Goal: Information Seeking & Learning: Learn about a topic

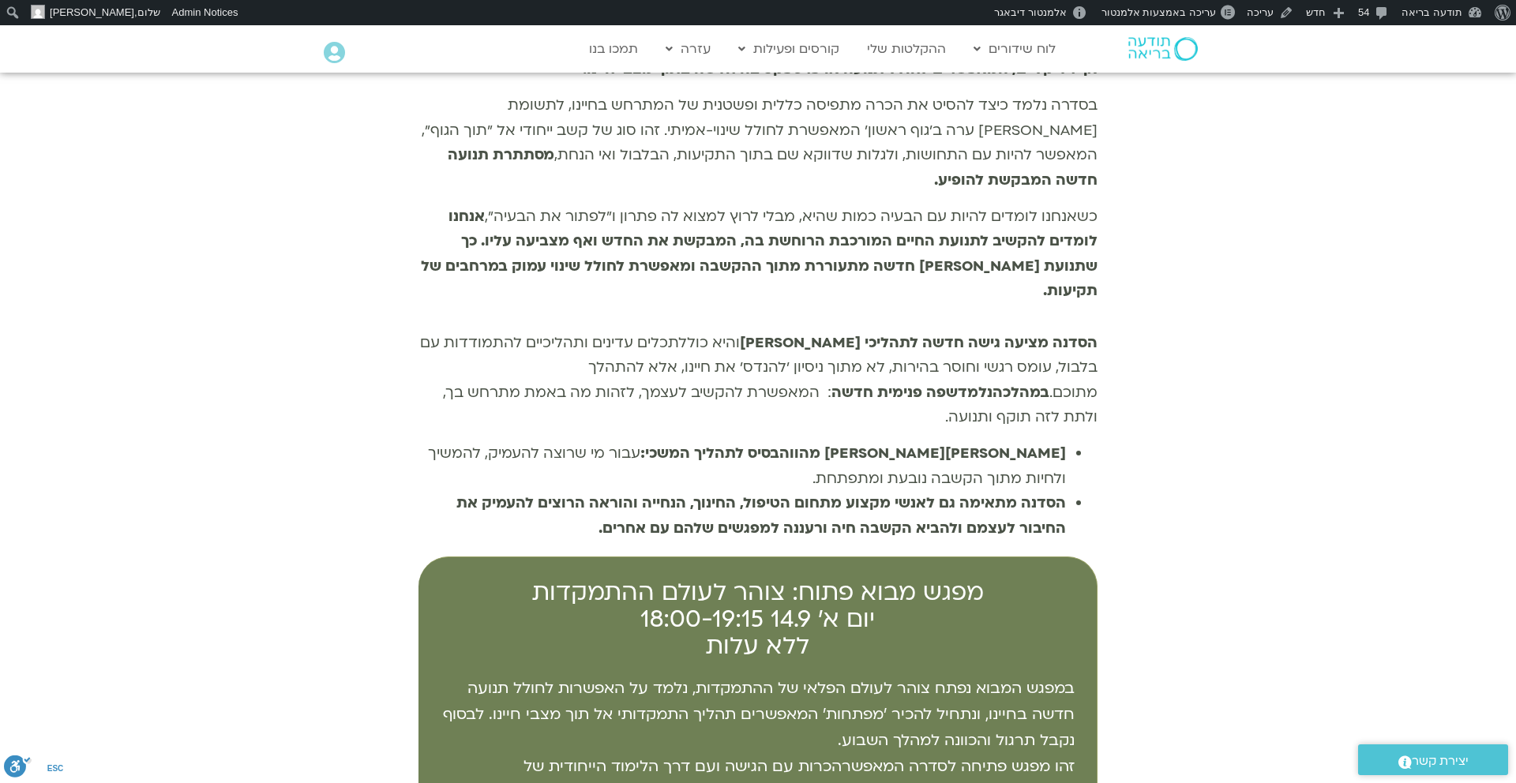
scroll to position [989, 0]
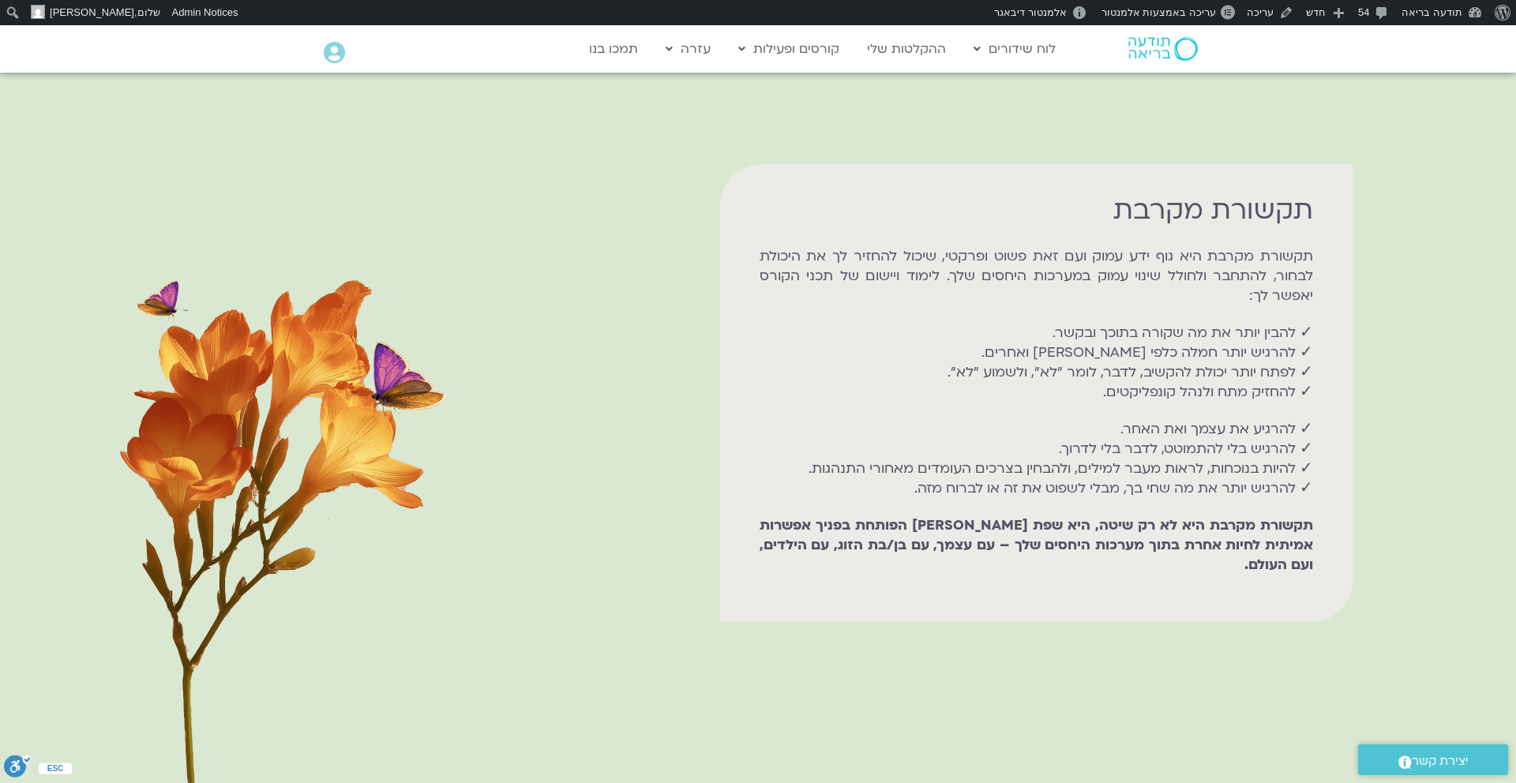
scroll to position [1457, 0]
